Goal: Find specific page/section: Find specific page/section

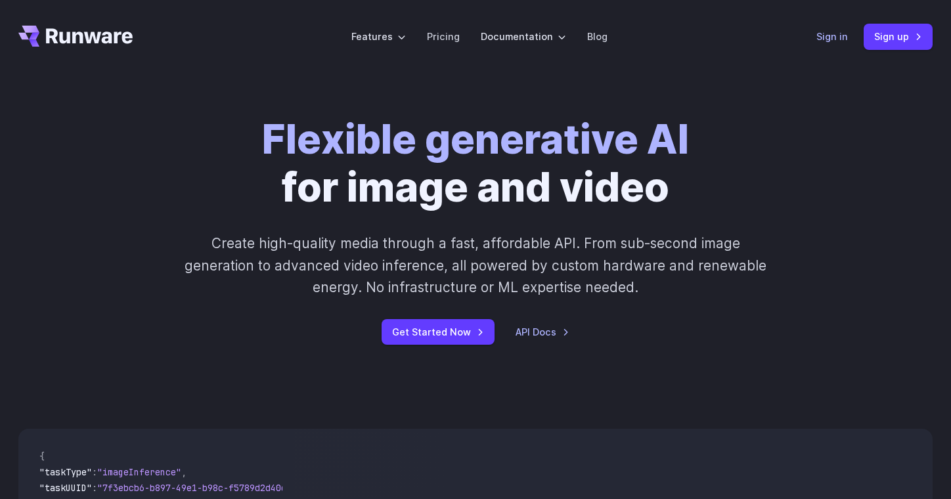
click at [834, 37] on link "Sign in" at bounding box center [832, 36] width 32 height 15
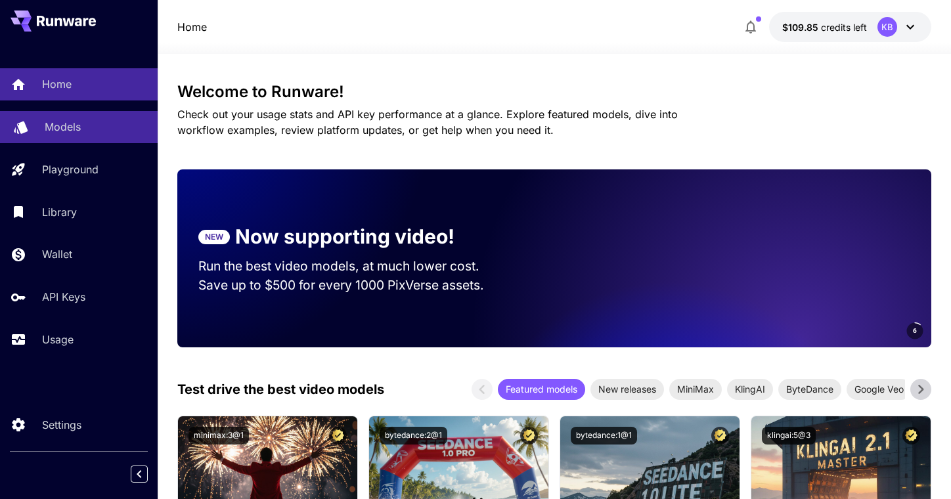
click at [75, 129] on p "Models" at bounding box center [63, 127] width 36 height 16
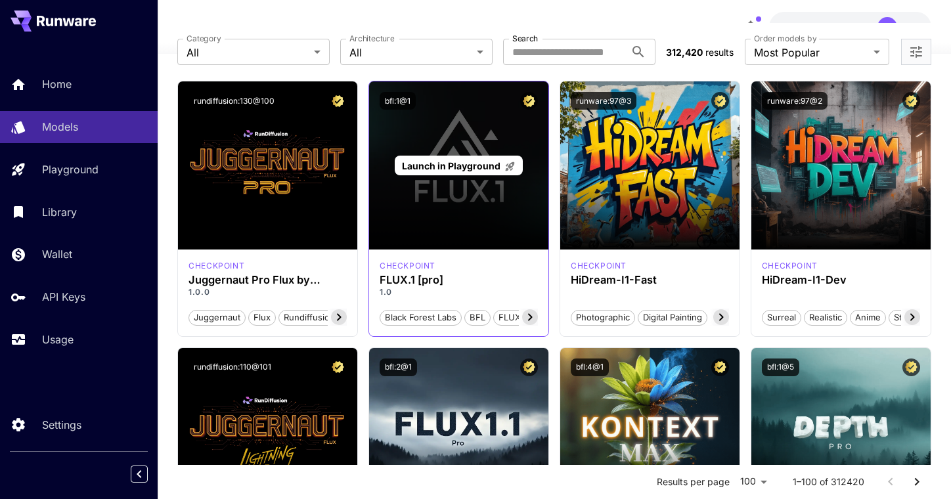
scroll to position [85, 0]
